Goal: Task Accomplishment & Management: Complete application form

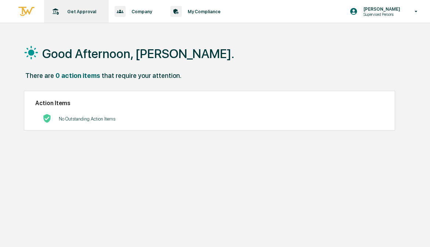
click at [77, 19] on div "Get Approval Content & Transactions" at bounding box center [75, 11] width 57 height 23
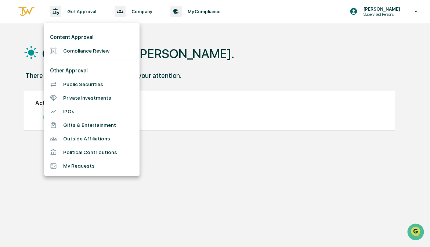
click at [101, 44] on li "Compliance Review" at bounding box center [92, 51] width 96 height 14
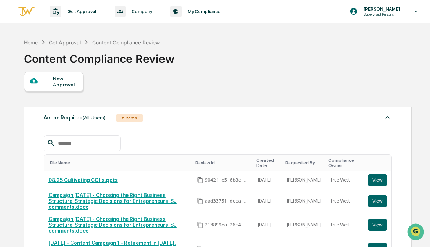
click at [61, 80] on div "New Approval" at bounding box center [65, 82] width 25 height 12
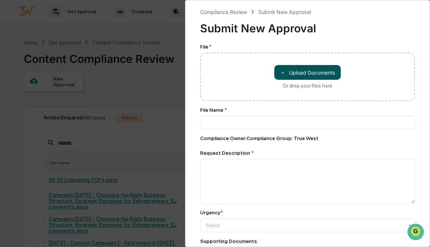
click at [300, 79] on button "＋ Upload Documents" at bounding box center [307, 72] width 66 height 15
type input "**********"
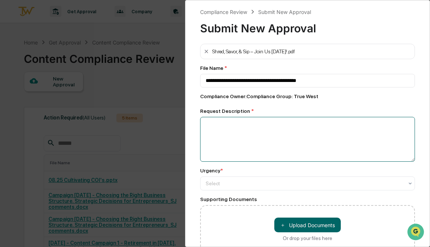
click at [274, 152] on textarea at bounding box center [307, 139] width 215 height 45
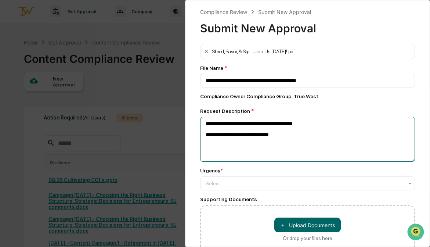
drag, startPoint x: 323, startPoint y: 137, endPoint x: 201, endPoint y: 137, distance: 121.2
click at [201, 137] on textarea "**********" at bounding box center [307, 139] width 215 height 45
type textarea "**********"
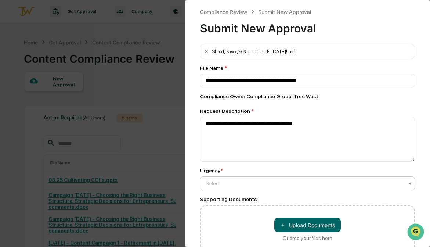
click at [244, 179] on div "Select" at bounding box center [305, 183] width 206 height 10
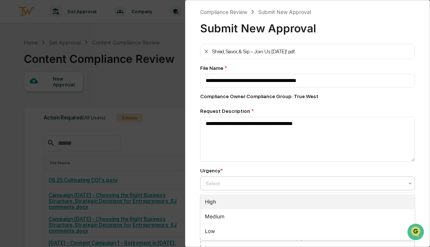
click at [244, 201] on div "High" at bounding box center [308, 201] width 215 height 15
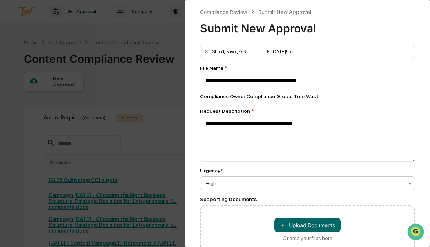
scroll to position [40, 0]
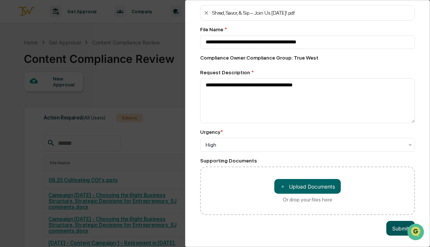
click at [395, 225] on button "Submit" at bounding box center [400, 228] width 29 height 15
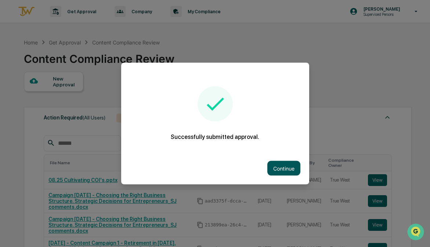
click at [281, 163] on button "Continue" at bounding box center [283, 168] width 33 height 15
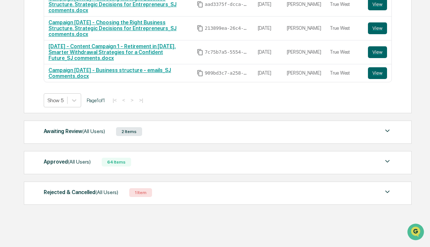
scroll to position [199, 0]
click at [264, 129] on div "Awaiting Review (All Users) 2 Items" at bounding box center [218, 131] width 349 height 10
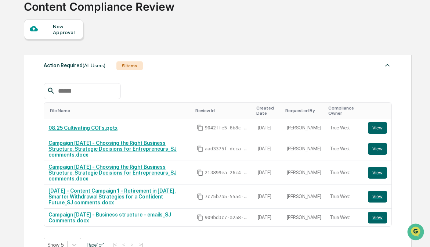
scroll to position [51, 0]
